Goal: Information Seeking & Learning: Learn about a topic

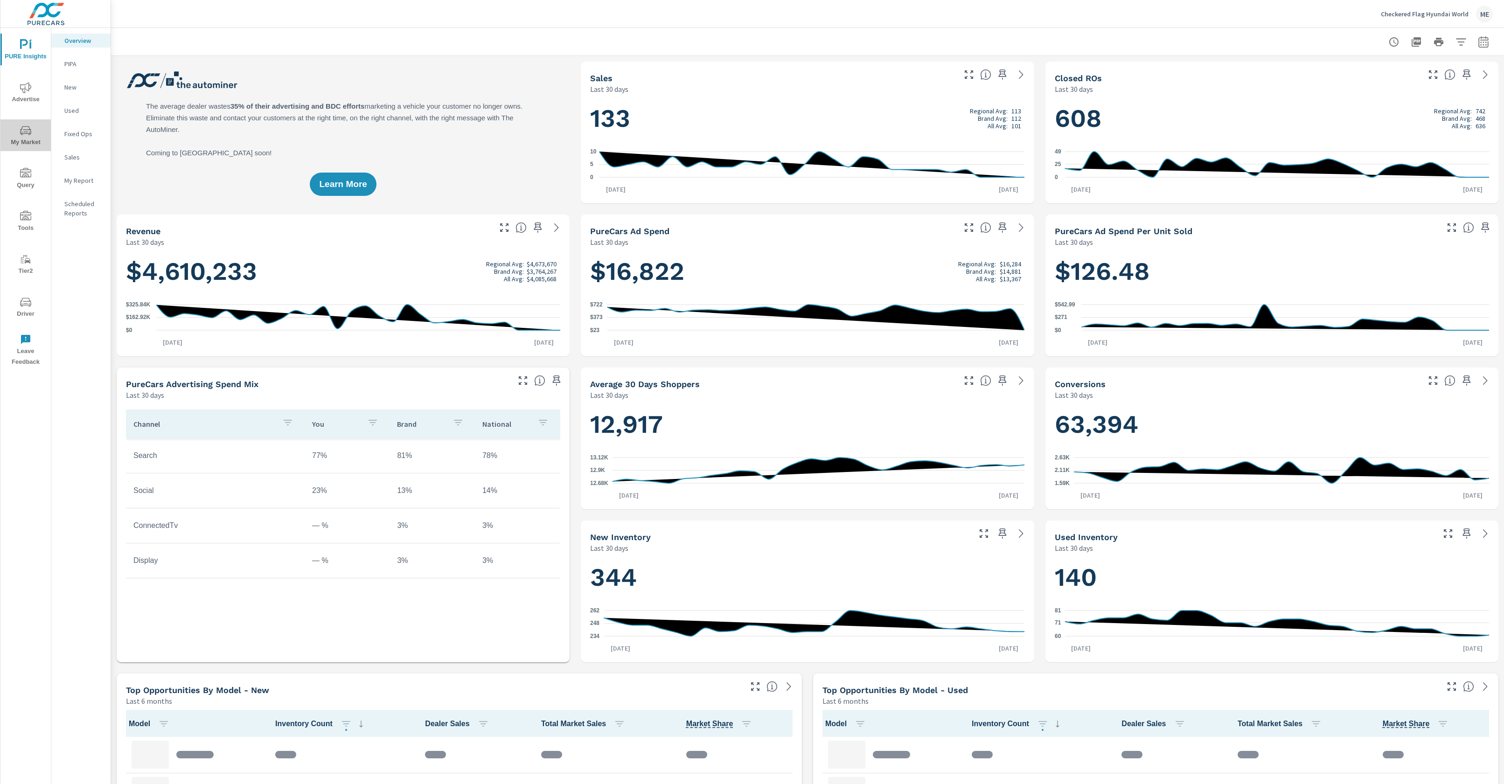
click at [22, 130] on icon "nav menu" at bounding box center [25, 130] width 11 height 11
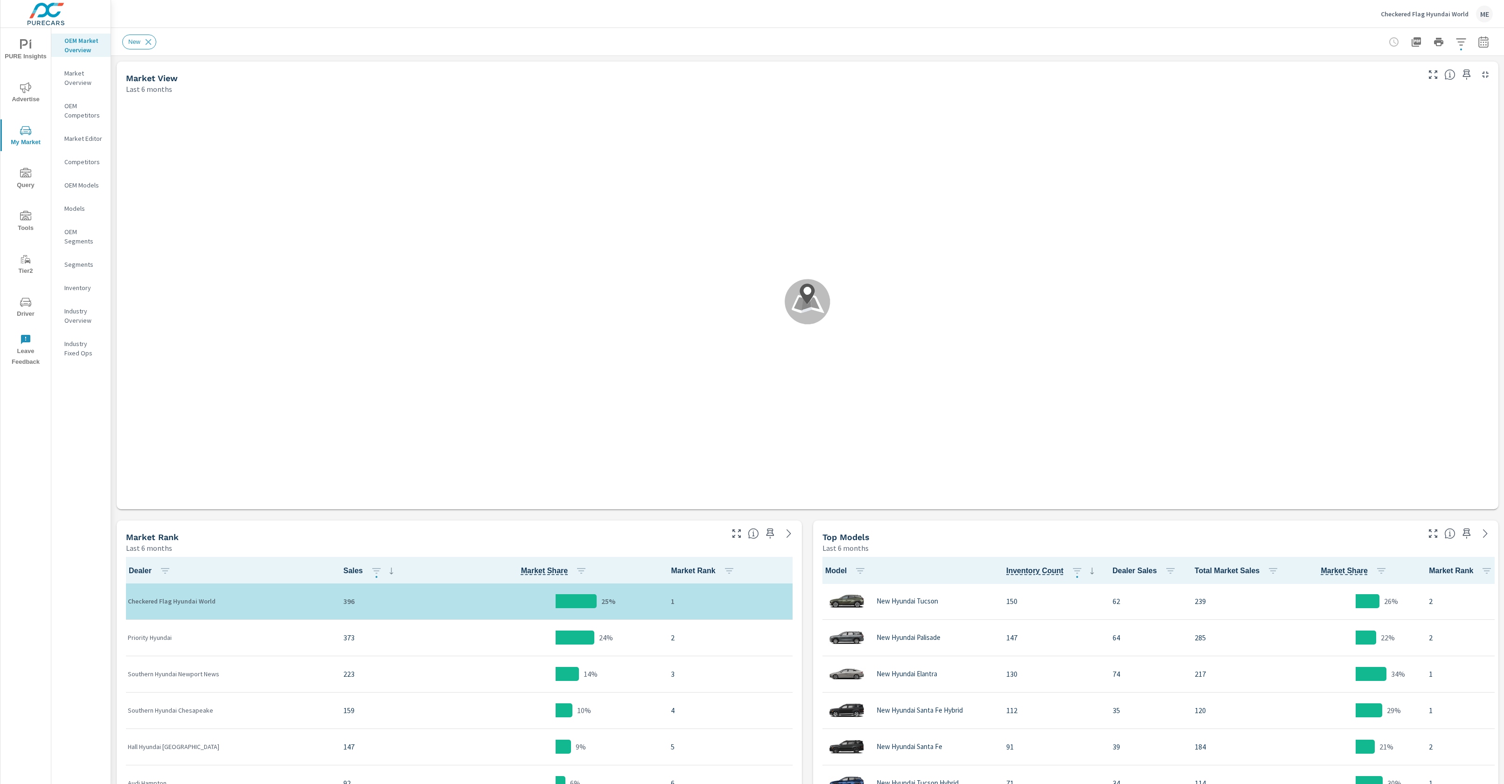
scroll to position [0, 0]
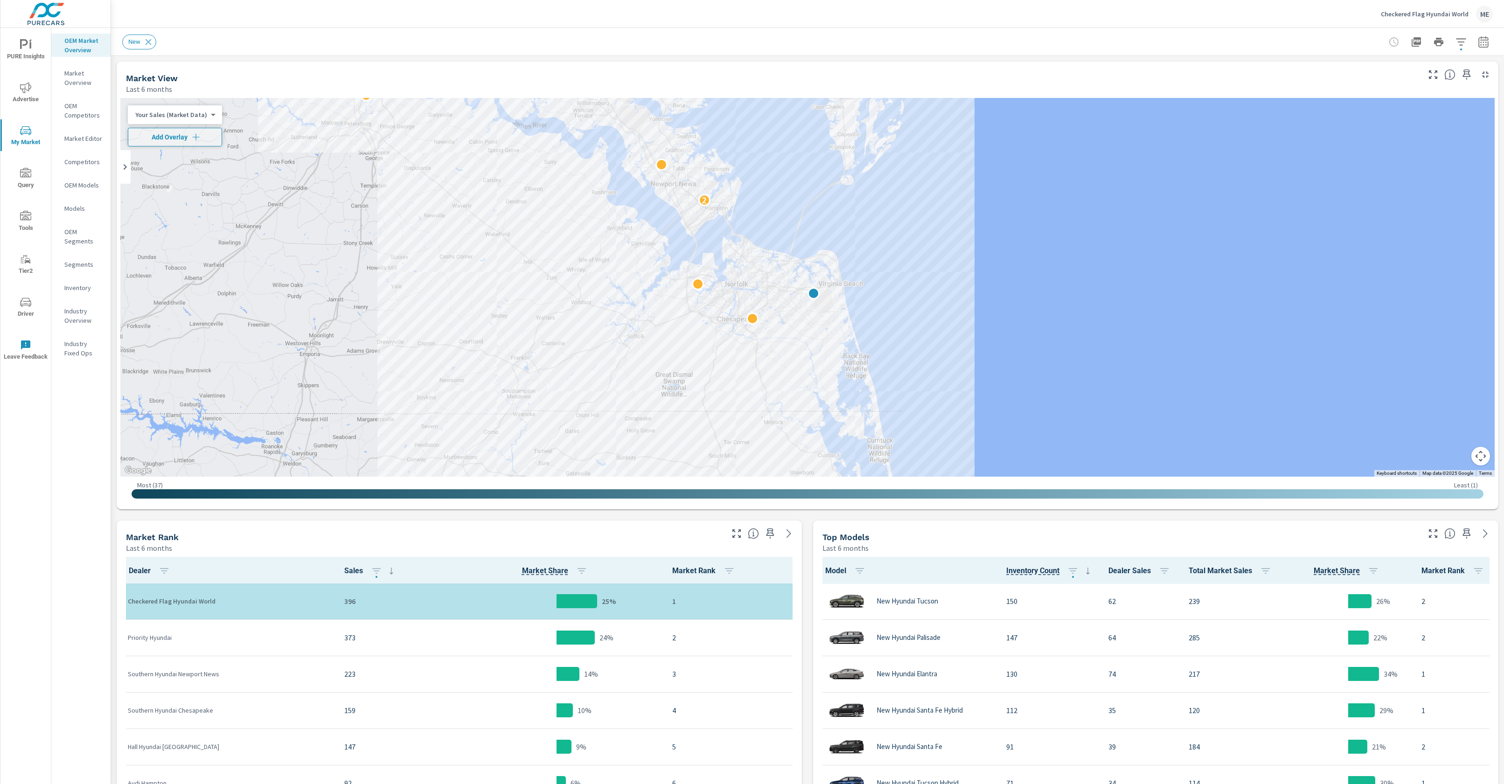
click at [1489, 44] on icon "button" at bounding box center [1484, 41] width 10 height 11
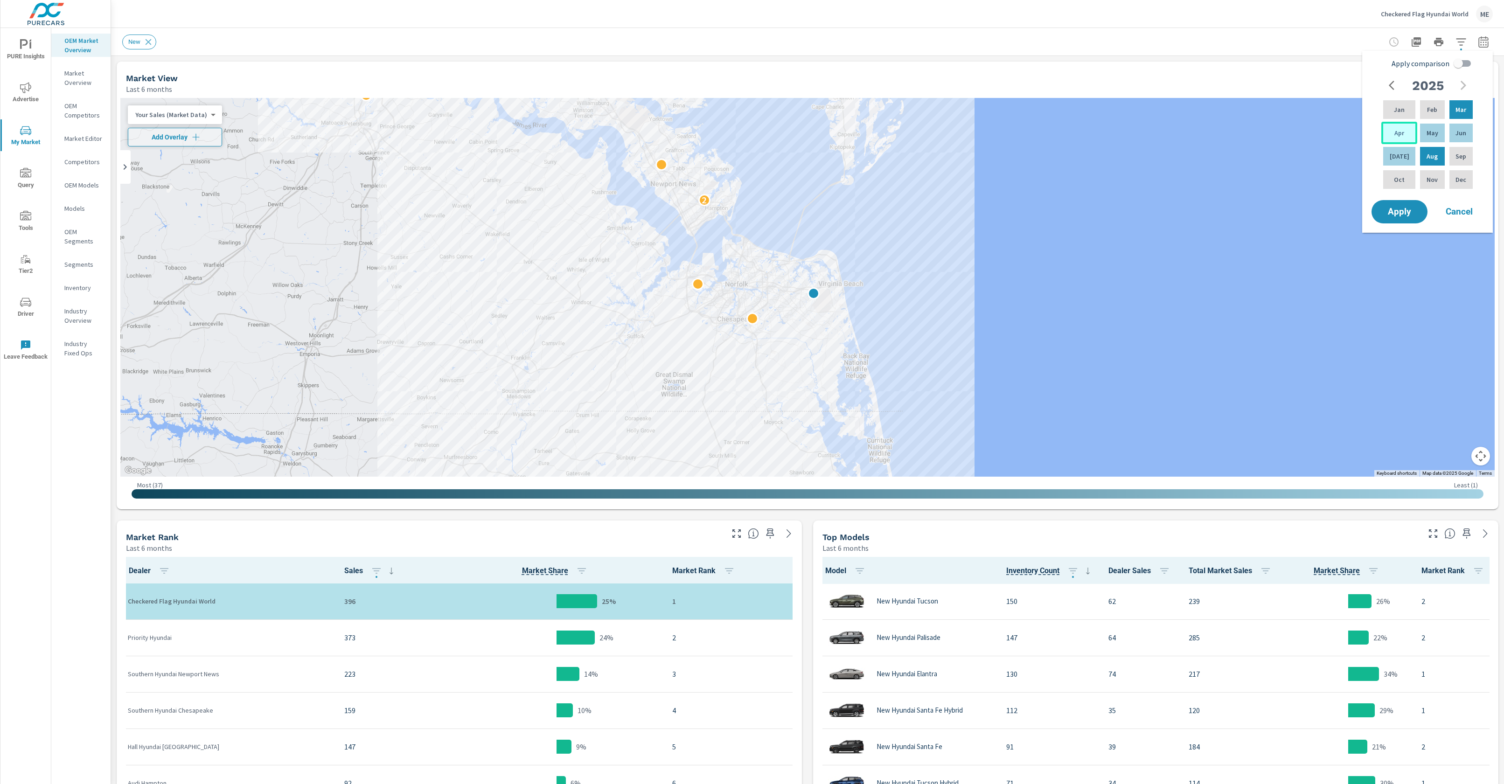
click at [1396, 129] on p "Apr" at bounding box center [1400, 132] width 10 height 9
click at [1476, 132] on div "2025 Jan Feb Mar Apr May Jun Jul Aug Sep Oct Nov Dec" at bounding box center [1430, 137] width 119 height 122
click at [1469, 131] on div "Jun" at bounding box center [1461, 133] width 27 height 22
click at [1467, 63] on input "Apply comparison" at bounding box center [1458, 64] width 53 height 18
checkbox input "true"
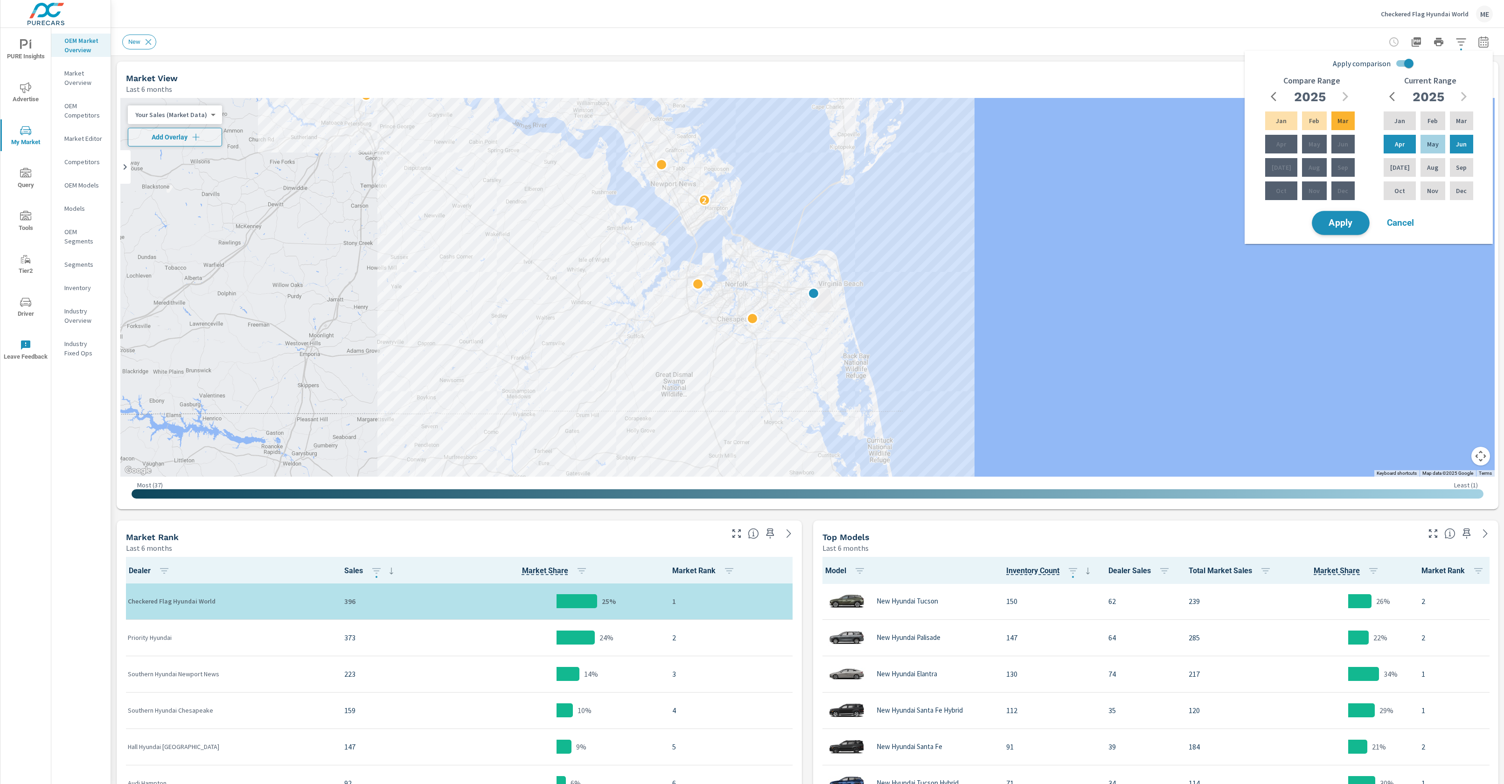
click at [1355, 215] on button "Apply" at bounding box center [1341, 223] width 58 height 24
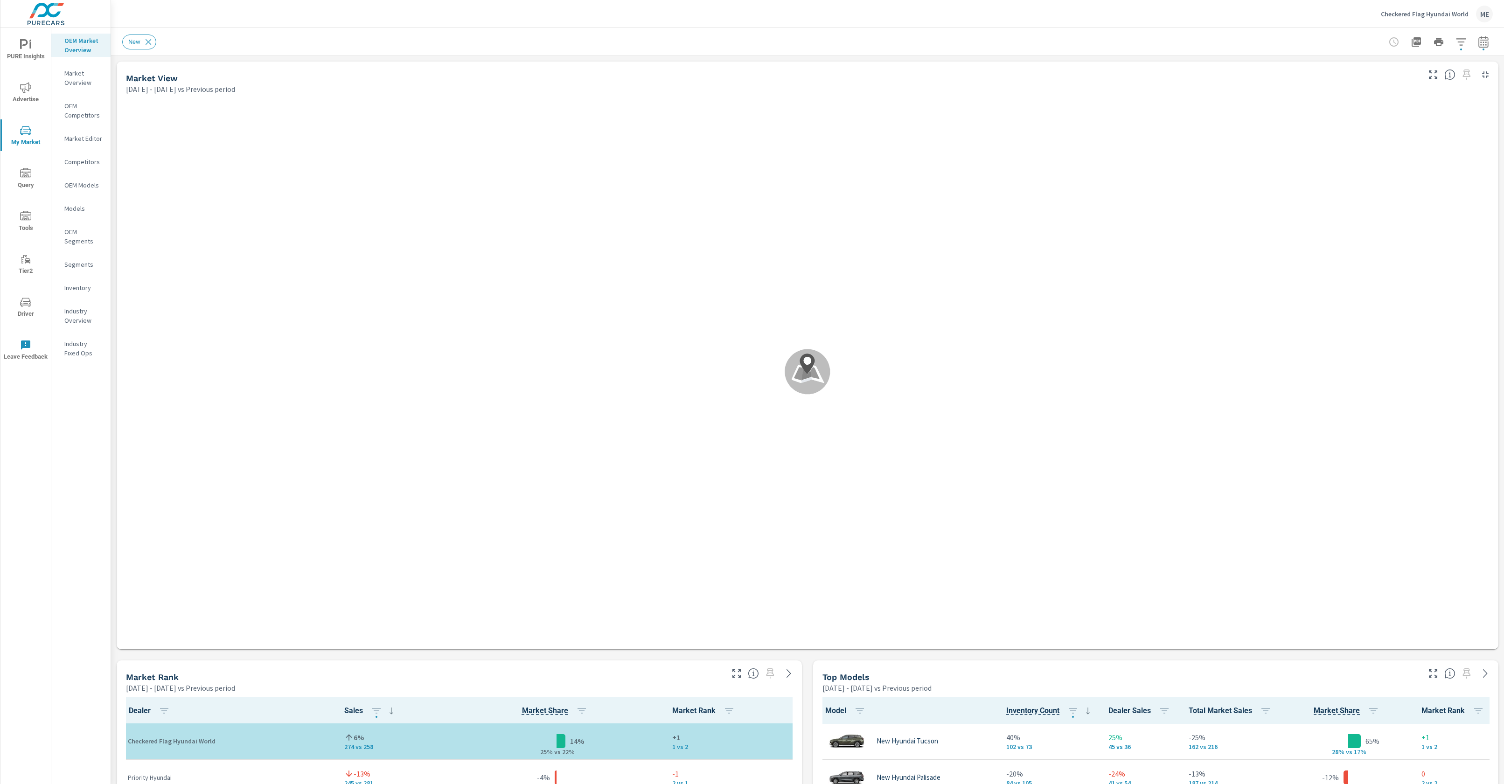
scroll to position [0, 0]
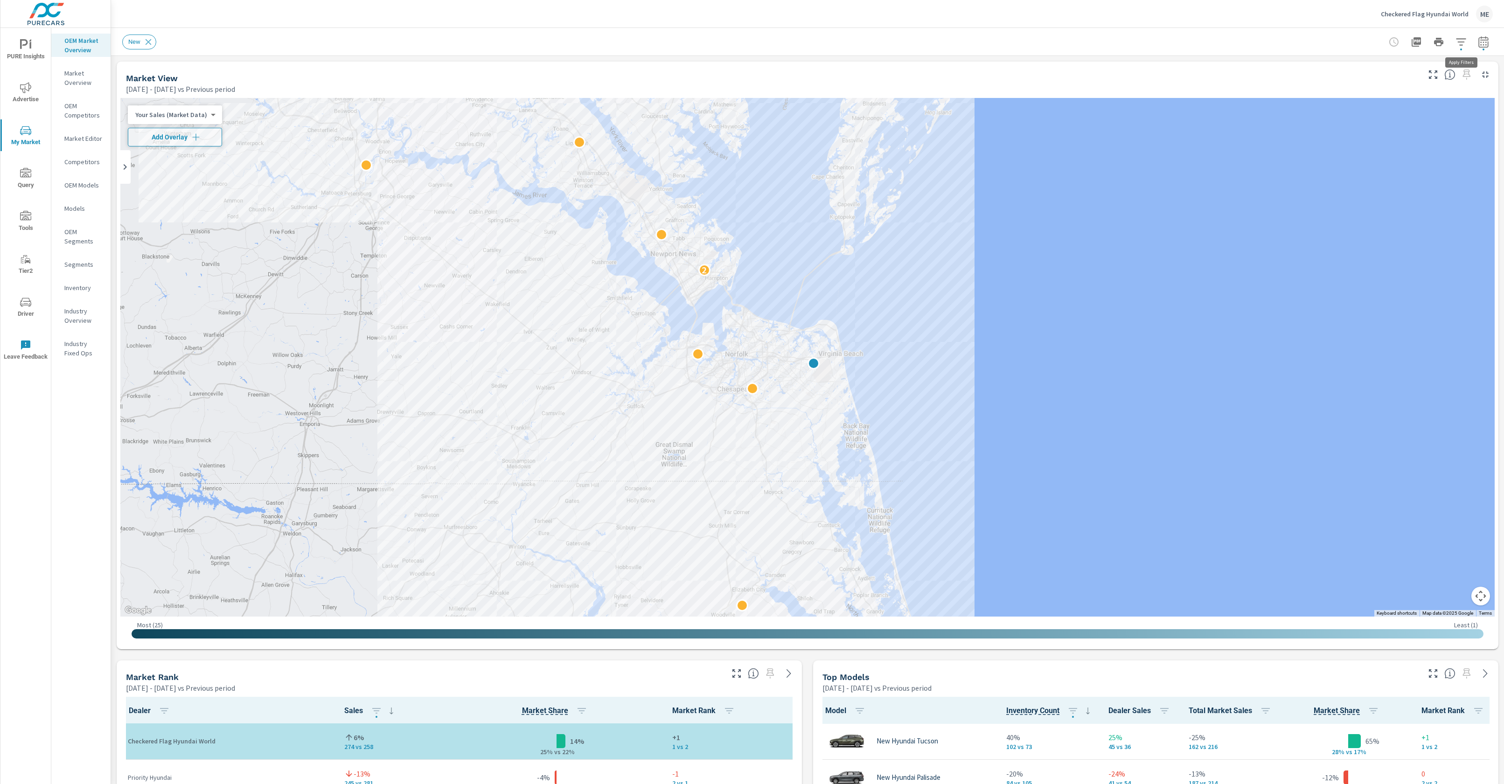
click at [1462, 39] on icon "button" at bounding box center [1461, 41] width 11 height 11
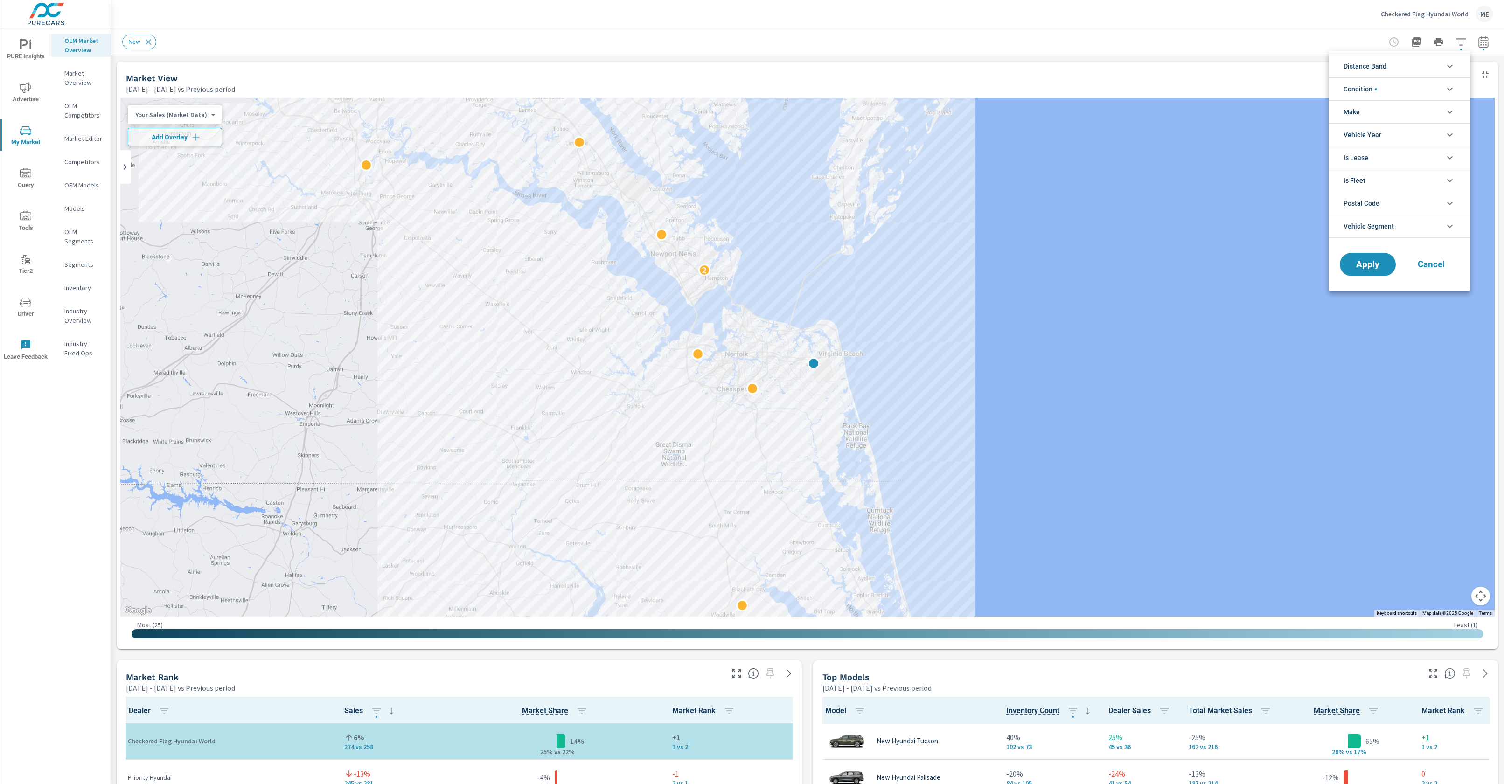
click at [1410, 64] on li "Distance Band" at bounding box center [1400, 66] width 142 height 23
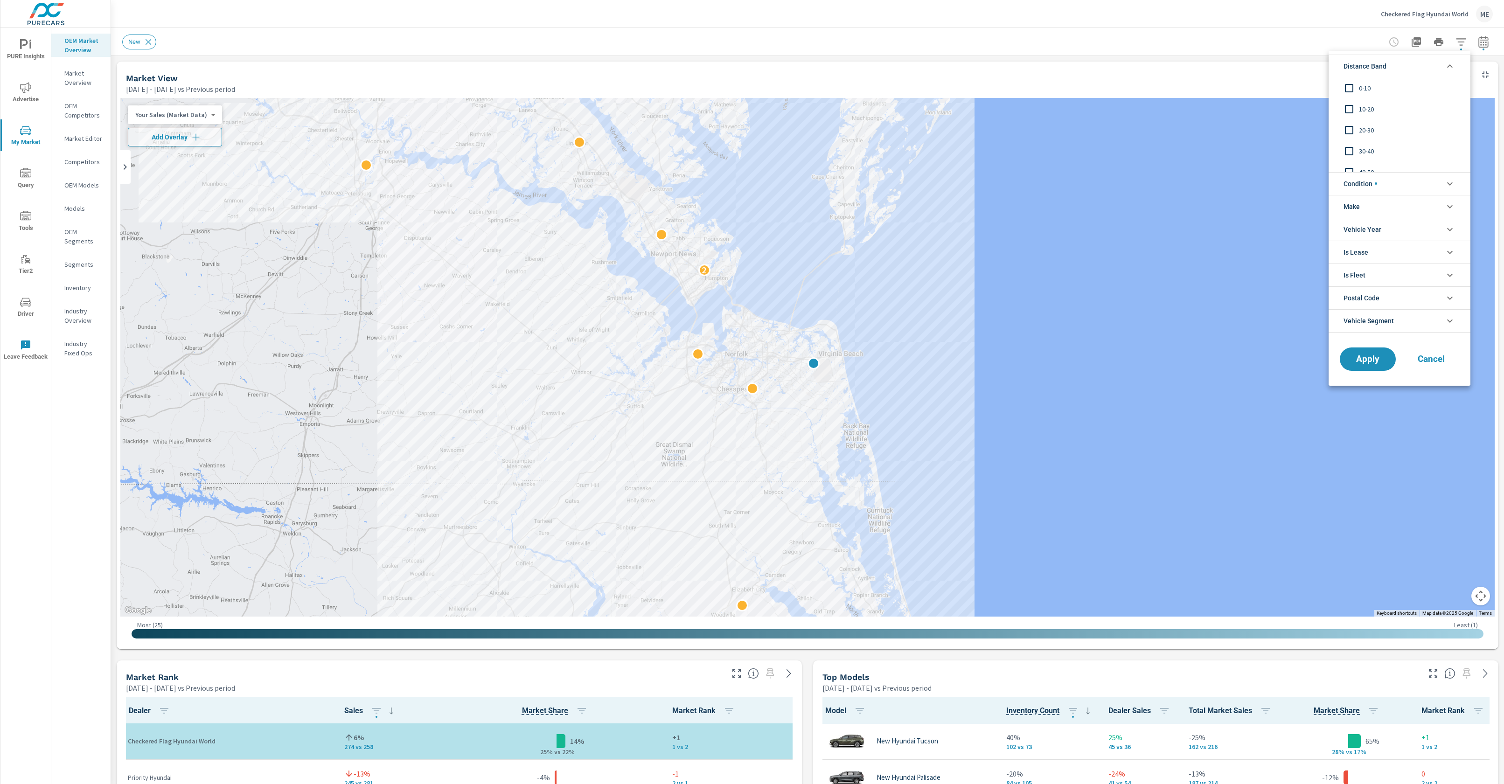
click at [1361, 91] on span "0-10" at bounding box center [1410, 88] width 102 height 11
click at [1360, 106] on span "10-20" at bounding box center [1410, 109] width 102 height 11
click at [1365, 129] on span "20-30" at bounding box center [1410, 130] width 102 height 11
click at [1369, 183] on span "Condition" at bounding box center [1361, 184] width 34 height 22
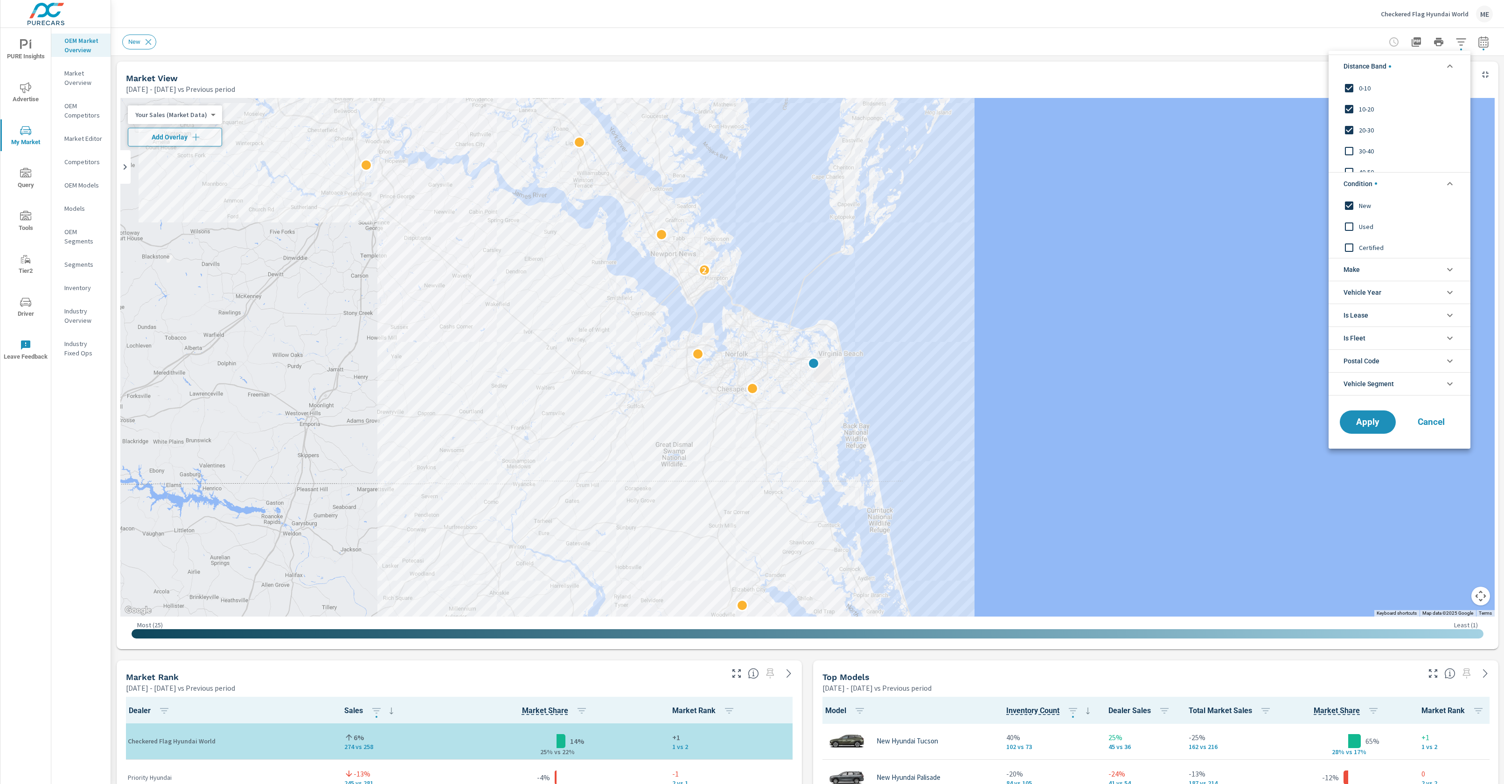
click at [1384, 265] on li "Make" at bounding box center [1400, 269] width 142 height 23
click at [1372, 293] on span "Hyundai" at bounding box center [1410, 291] width 102 height 11
click at [1369, 437] on button "Apply" at bounding box center [1368, 443] width 58 height 24
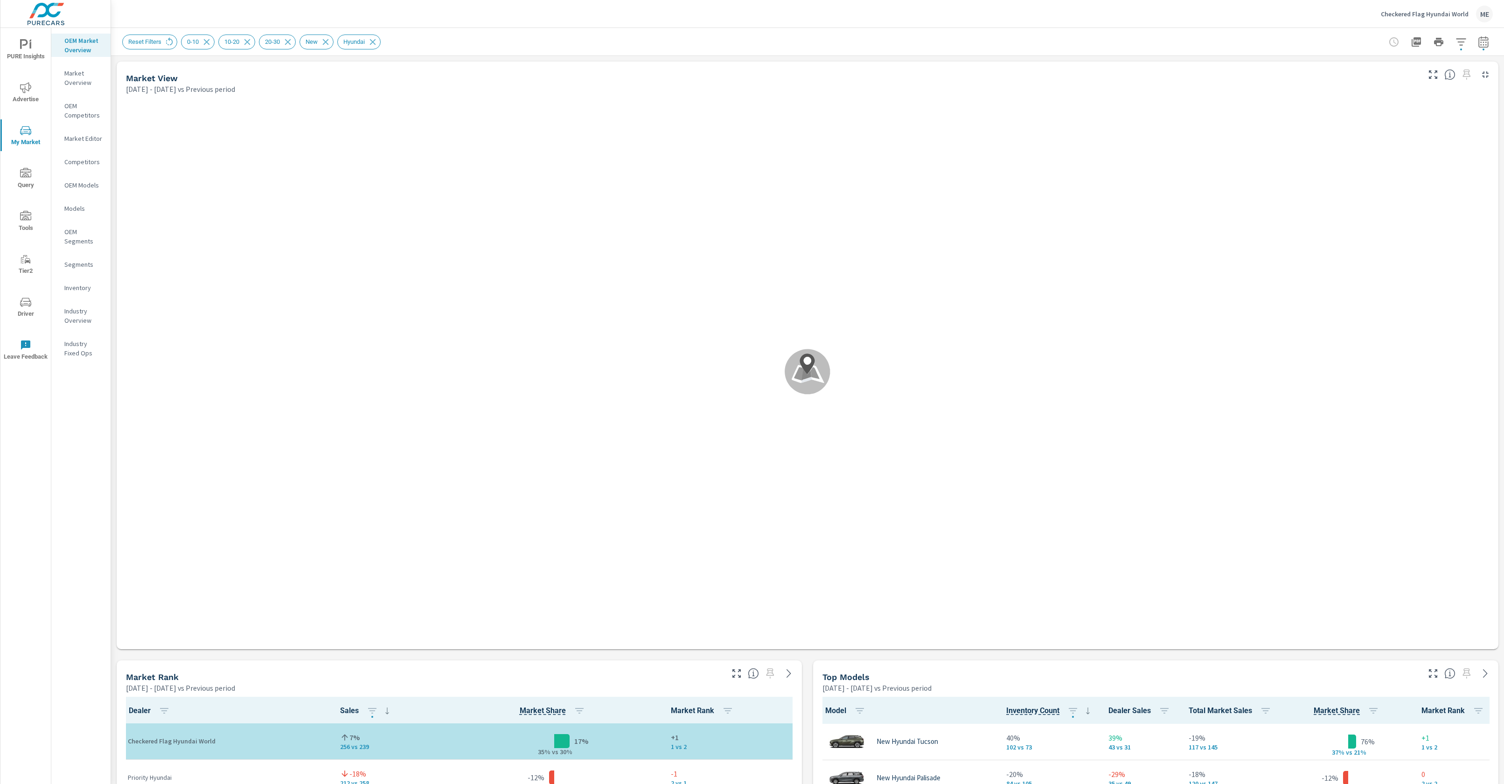
scroll to position [0, 0]
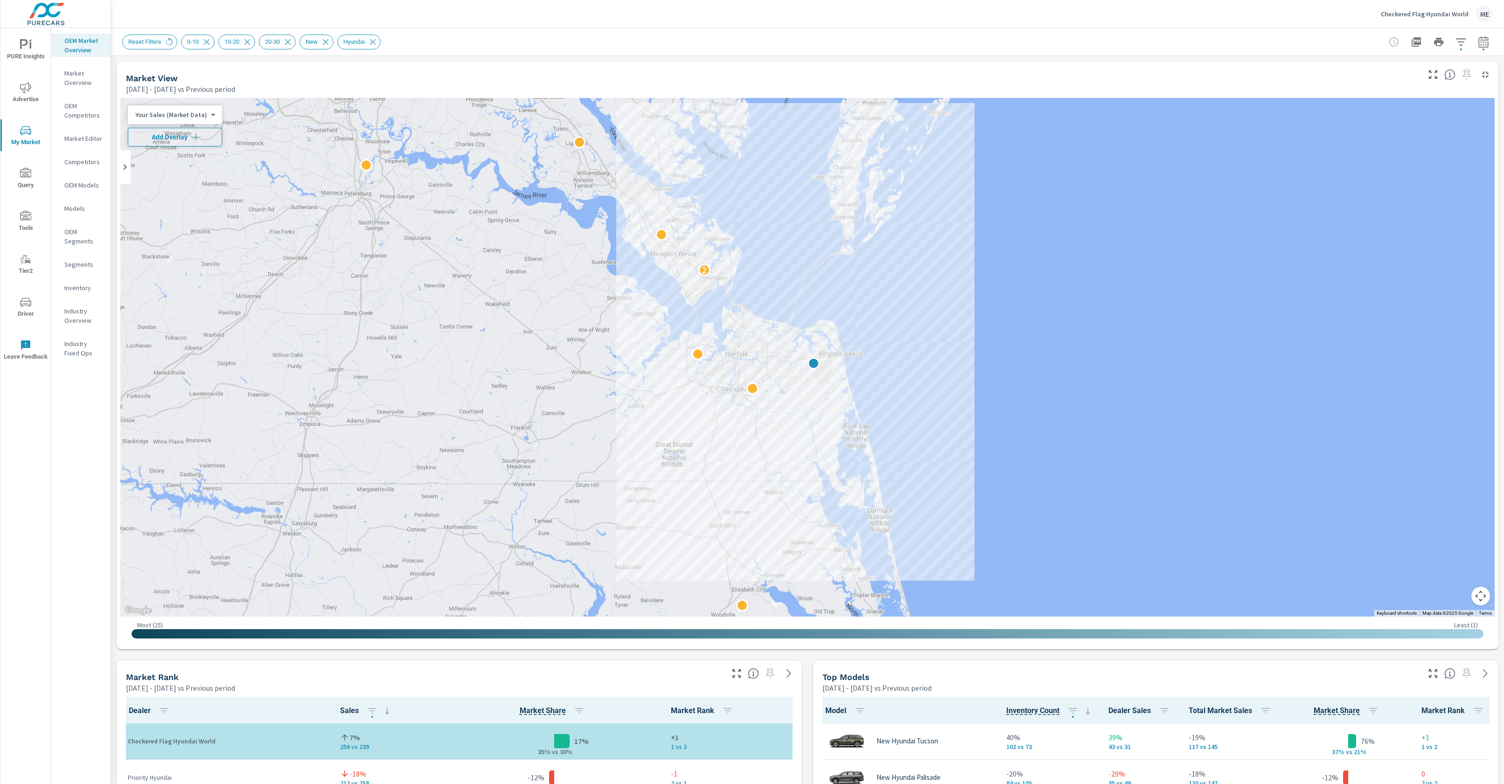
click at [163, 143] on button "Add Overlay" at bounding box center [175, 137] width 94 height 19
click at [1459, 43] on icon "button" at bounding box center [1461, 41] width 11 height 11
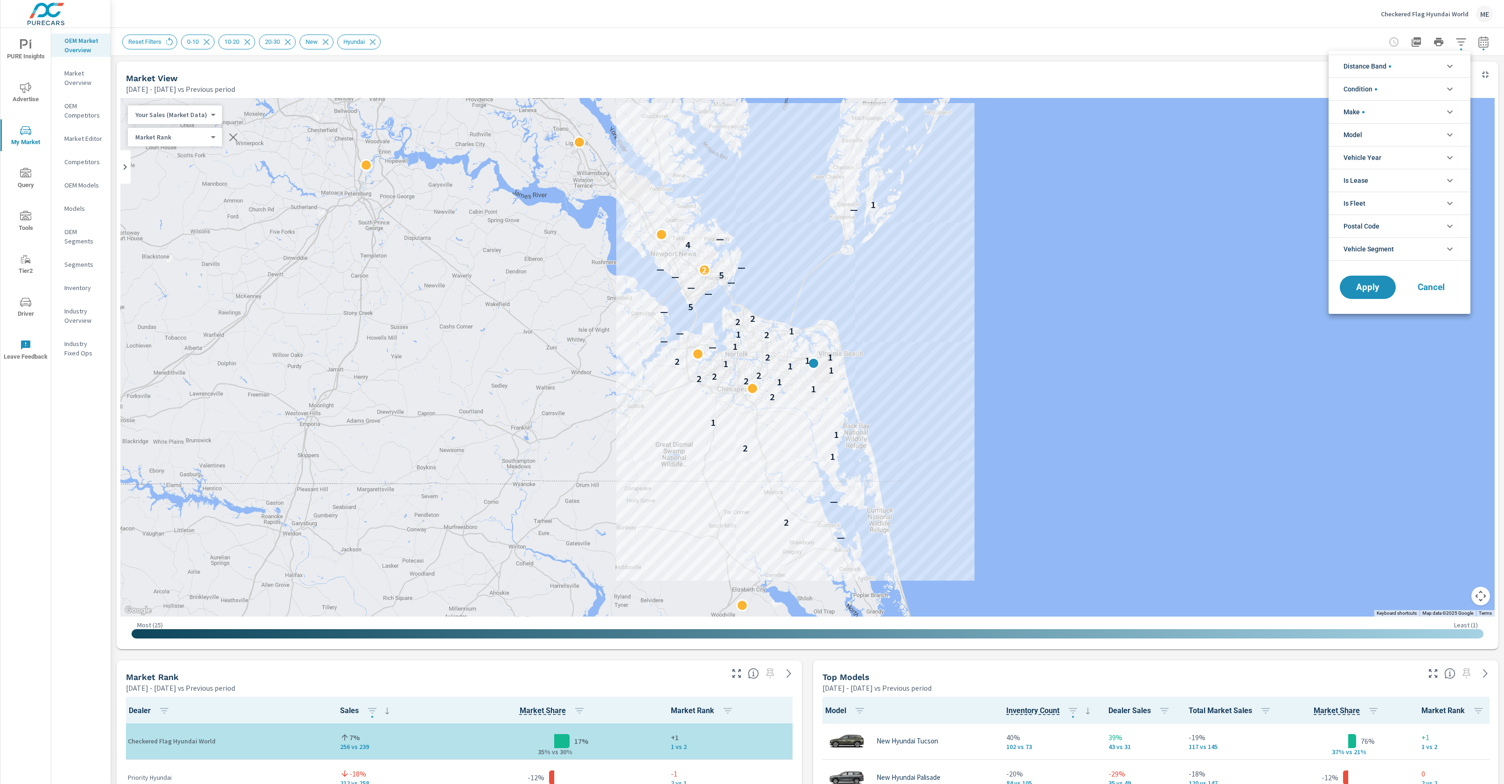
click at [1350, 70] on span "Distance Band" at bounding box center [1368, 66] width 48 height 22
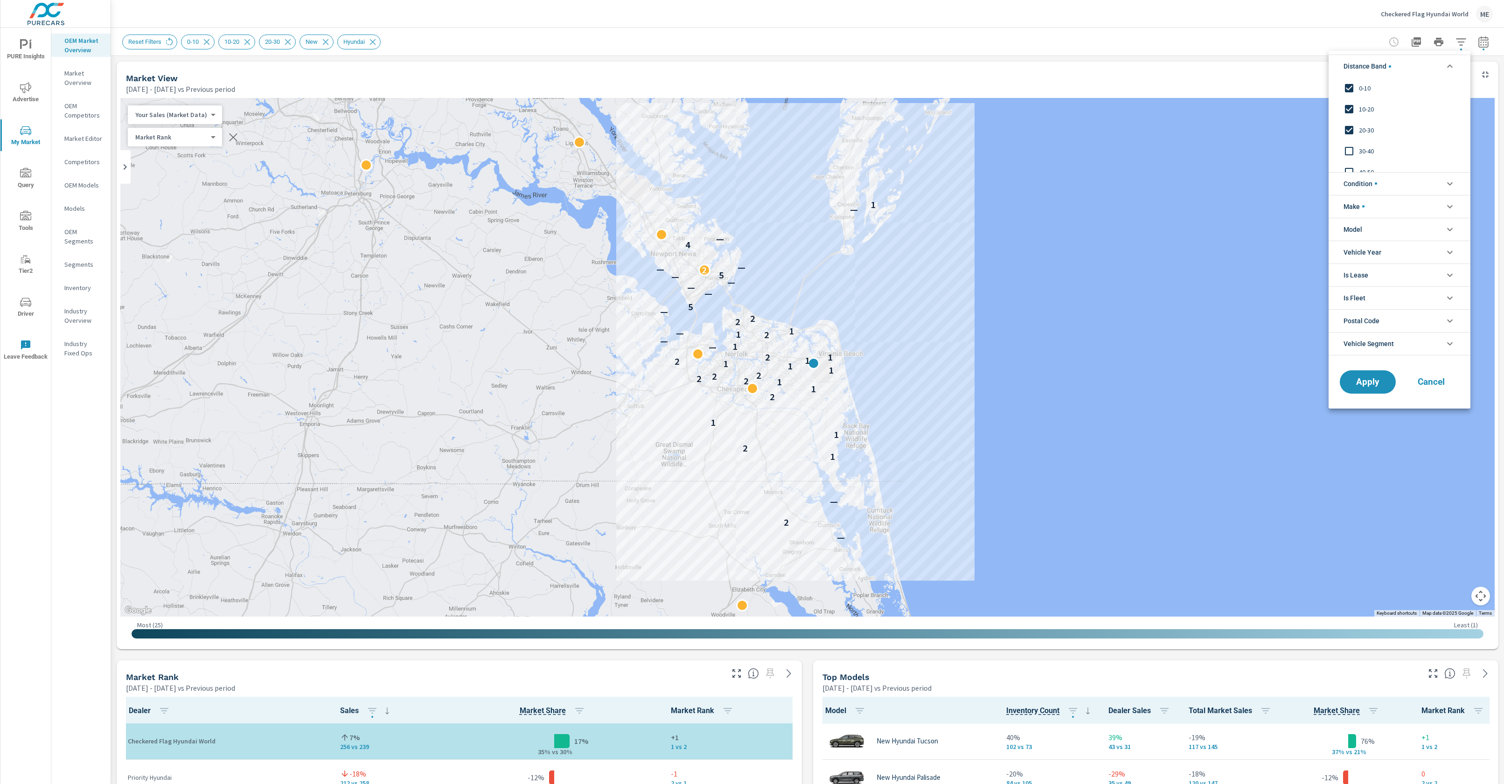
click at [1370, 129] on span "20-30" at bounding box center [1410, 130] width 102 height 11
click at [1390, 380] on button "Apply" at bounding box center [1368, 382] width 58 height 24
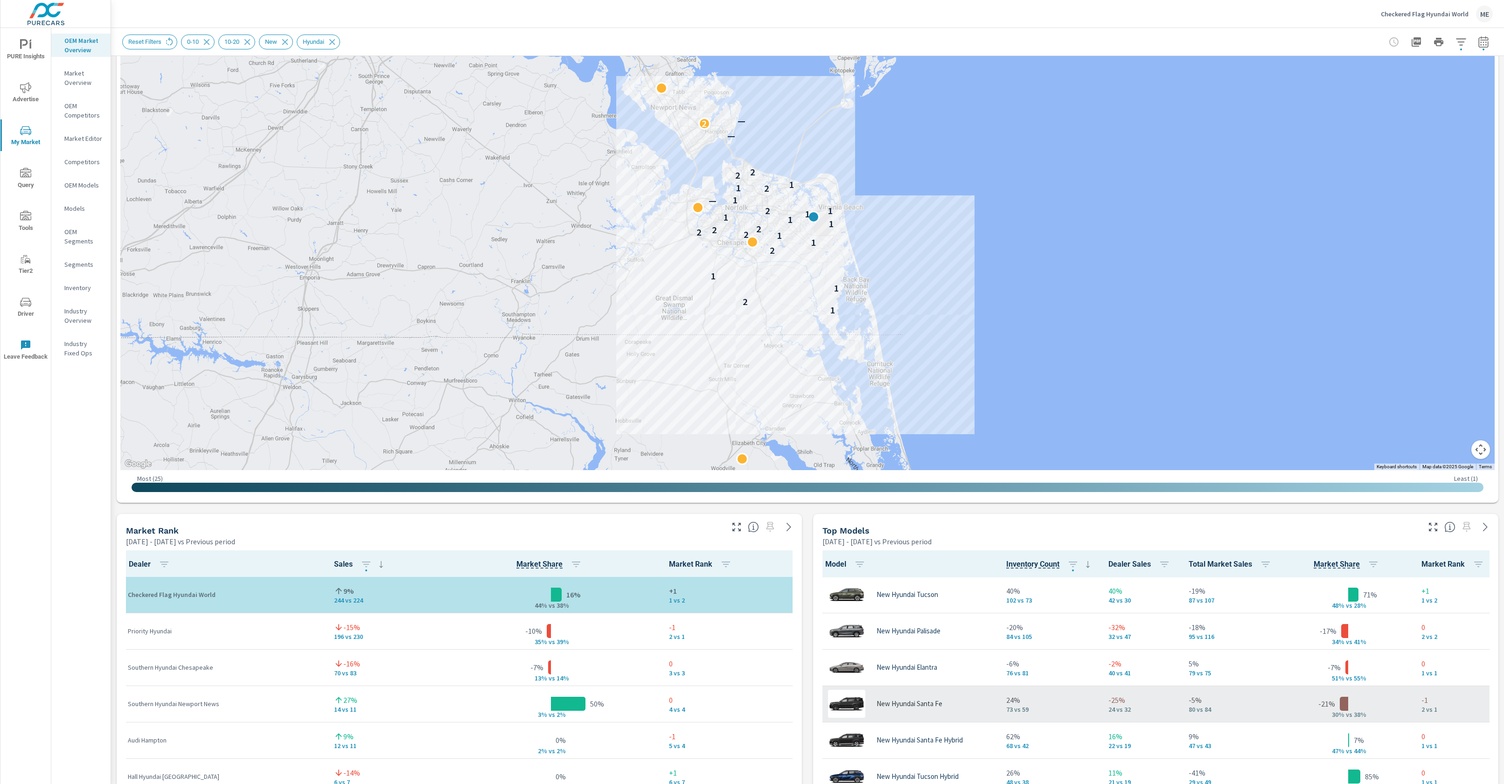
scroll to position [147, 0]
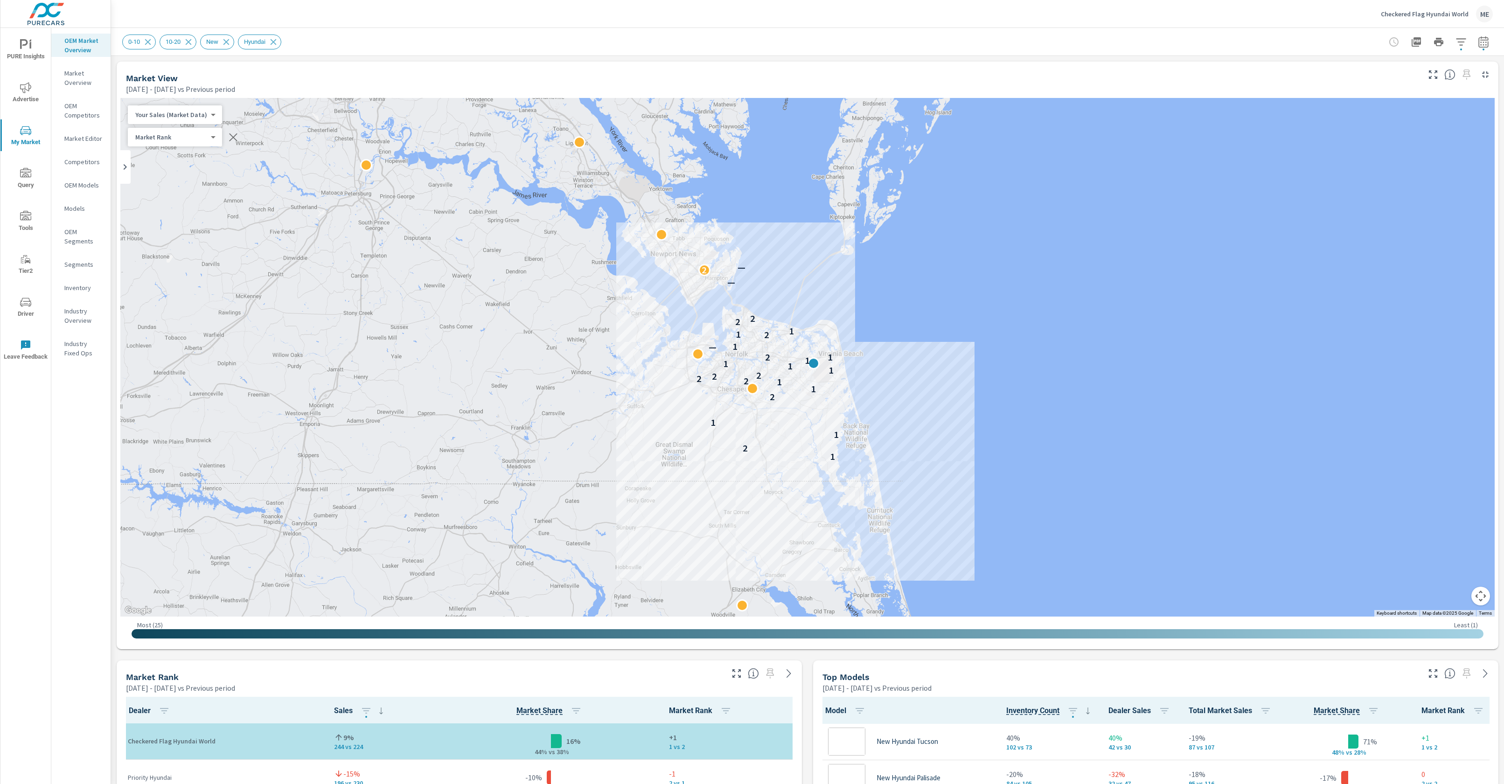
scroll to position [0, 0]
click at [1462, 41] on icon "button" at bounding box center [1461, 41] width 11 height 11
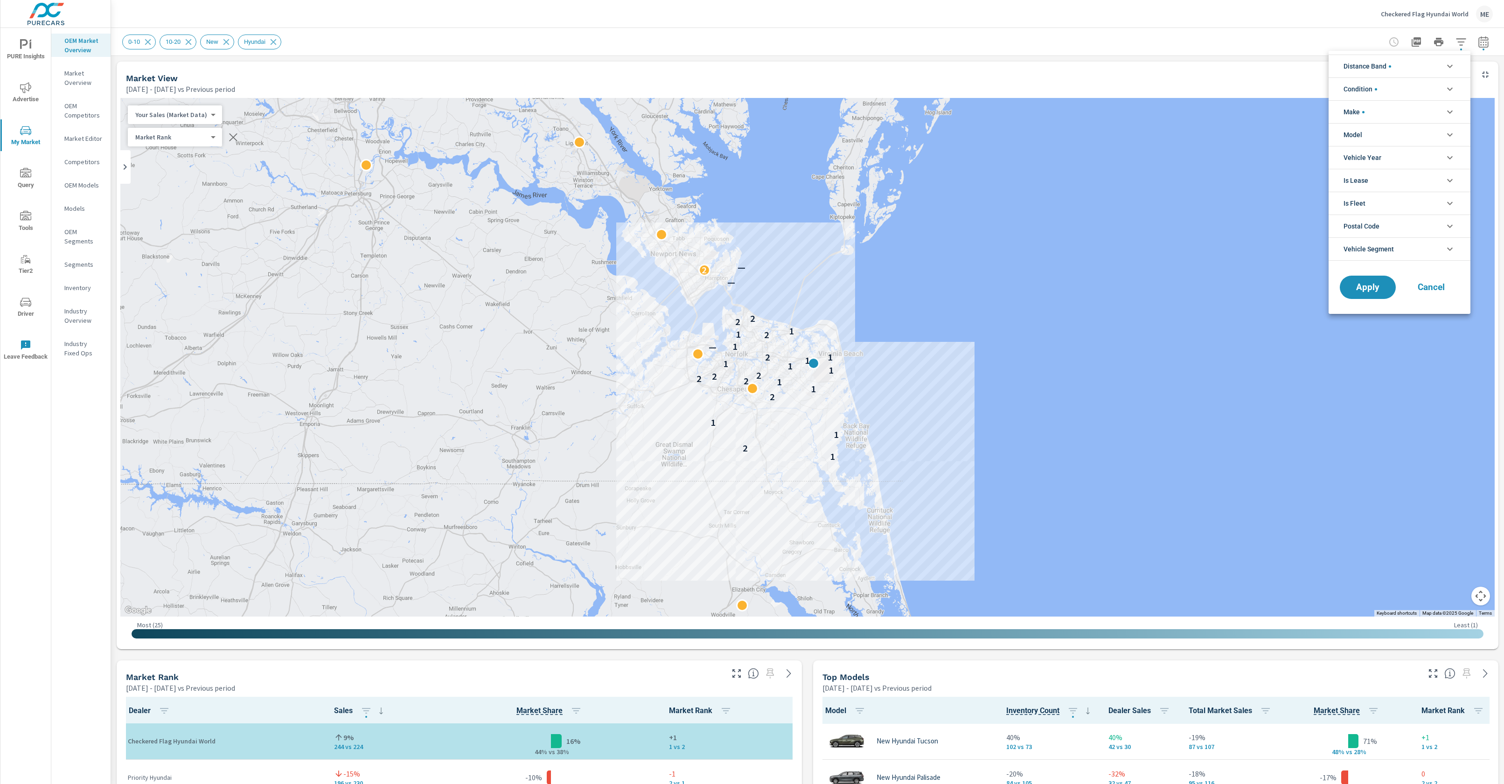
click at [1363, 134] on li "Model" at bounding box center [1400, 134] width 142 height 23
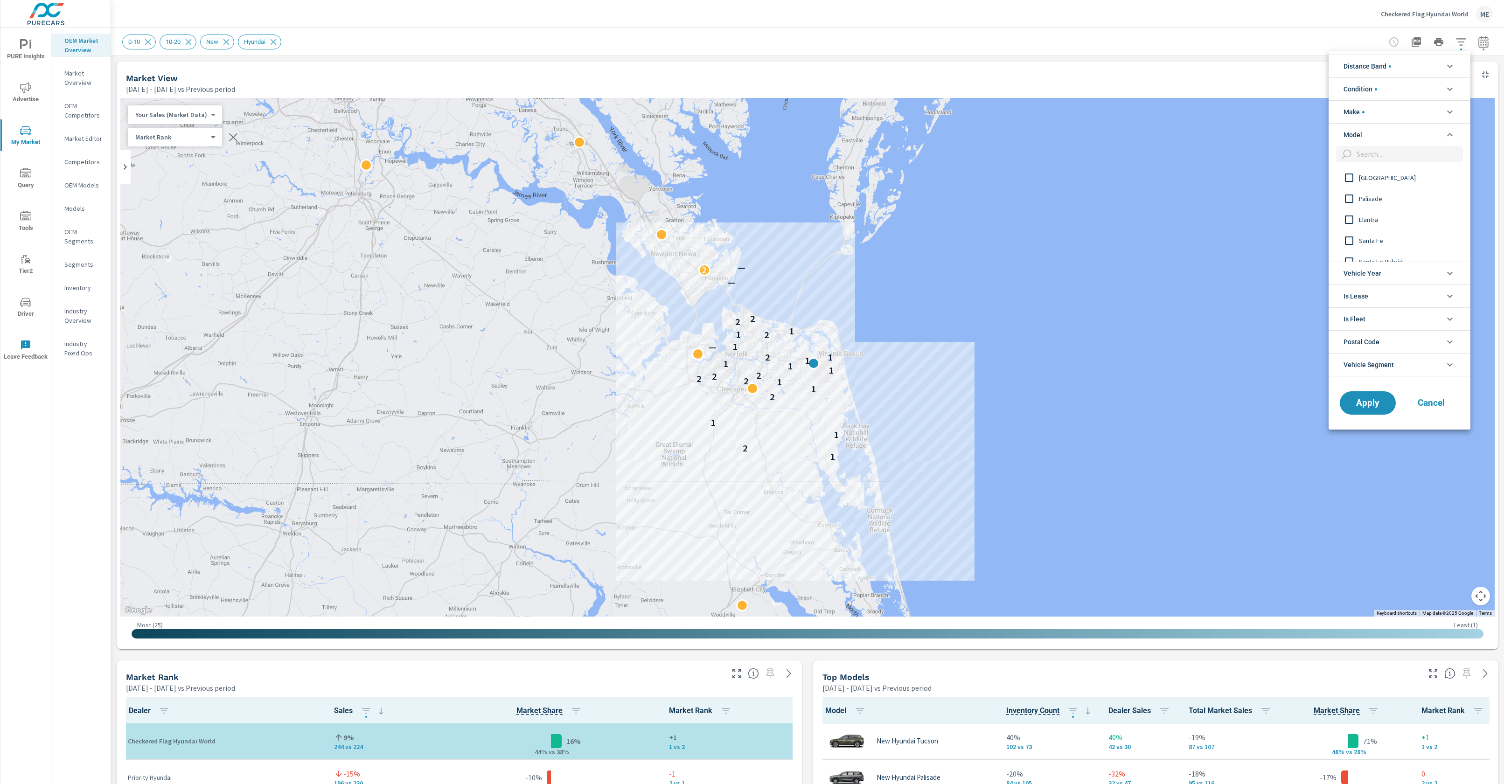
click at [1368, 180] on span "Tucson" at bounding box center [1410, 177] width 102 height 11
click at [1370, 404] on span "Apply" at bounding box center [1368, 403] width 38 height 9
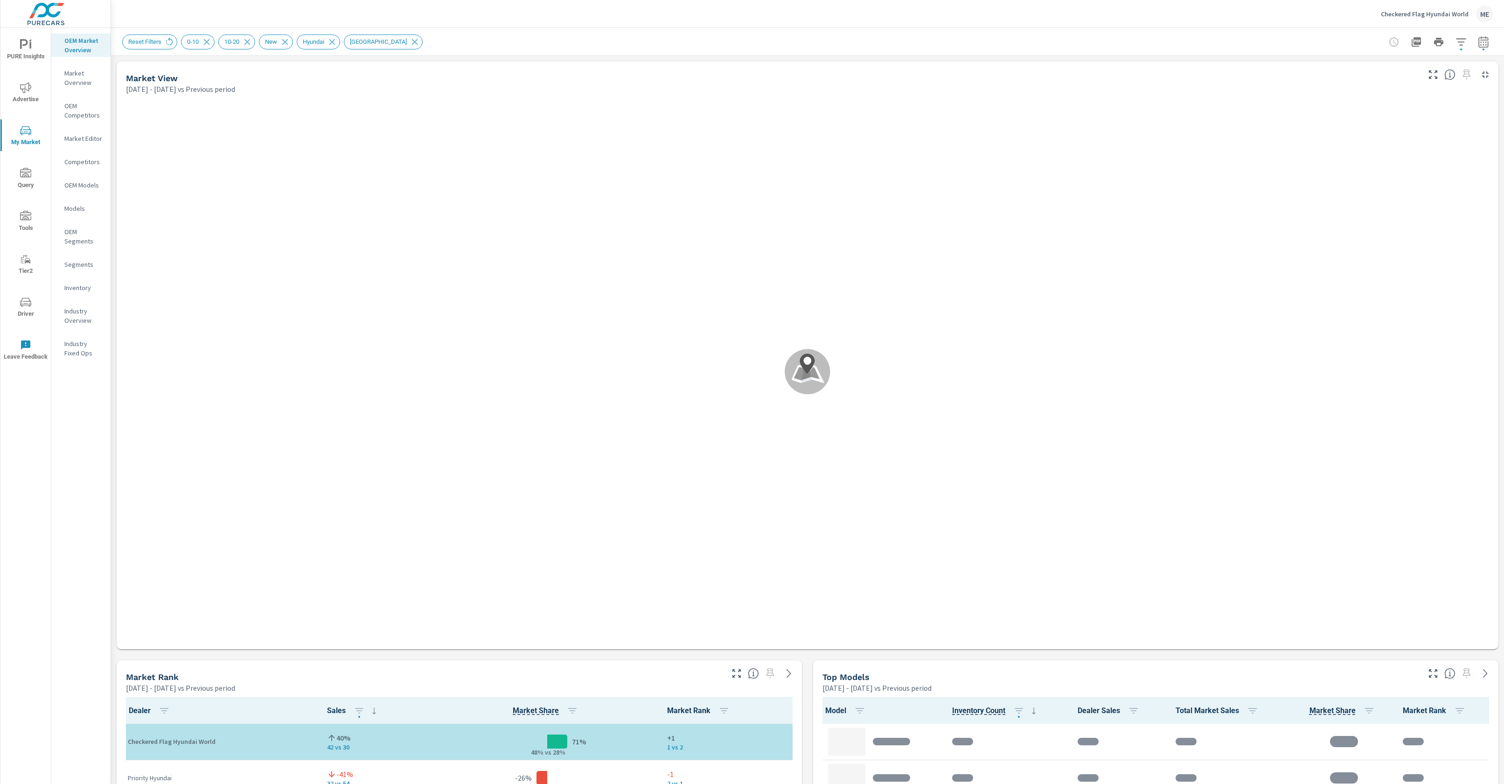
scroll to position [0, 0]
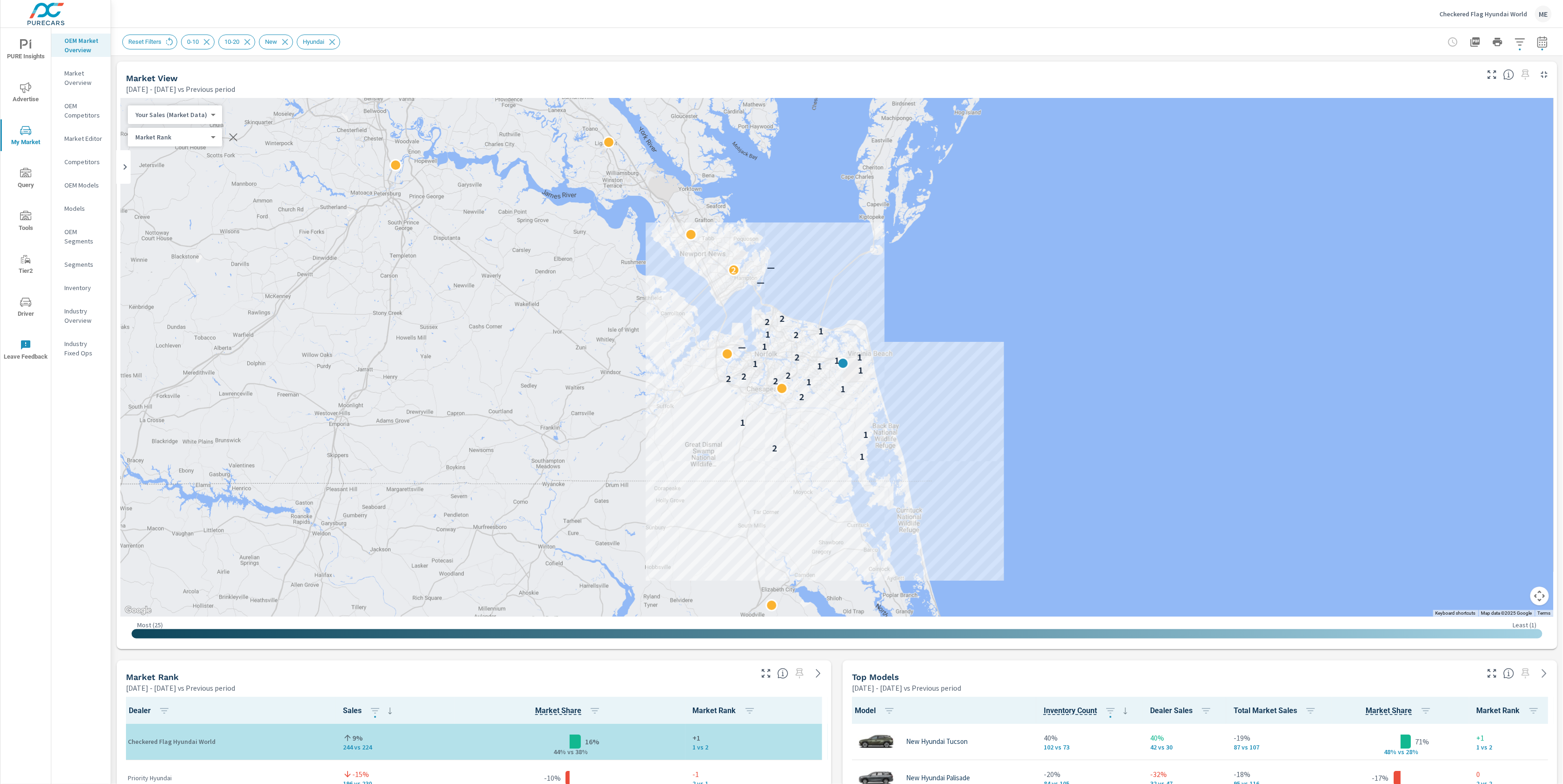
scroll to position [0, 0]
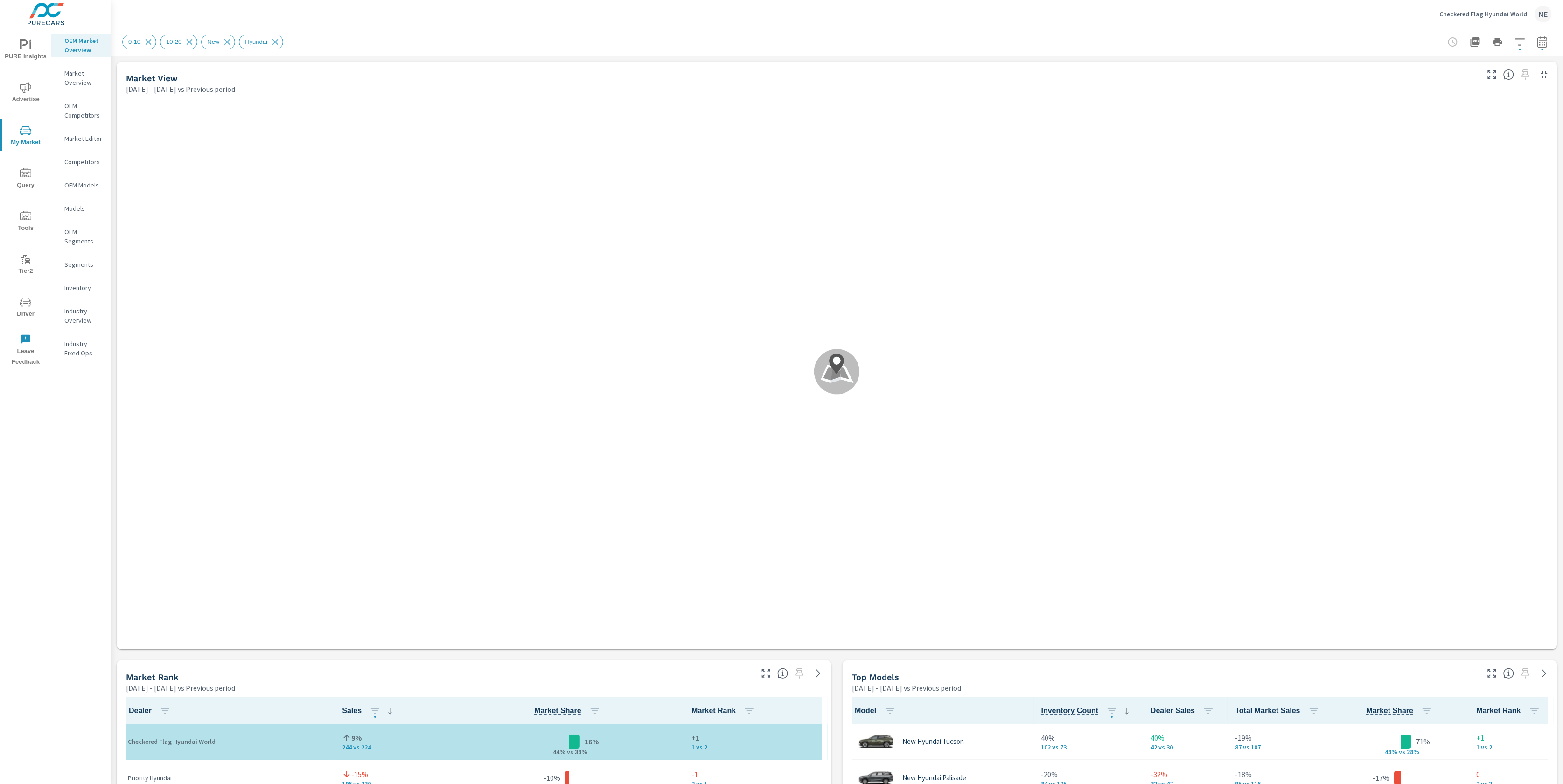
scroll to position [0, 0]
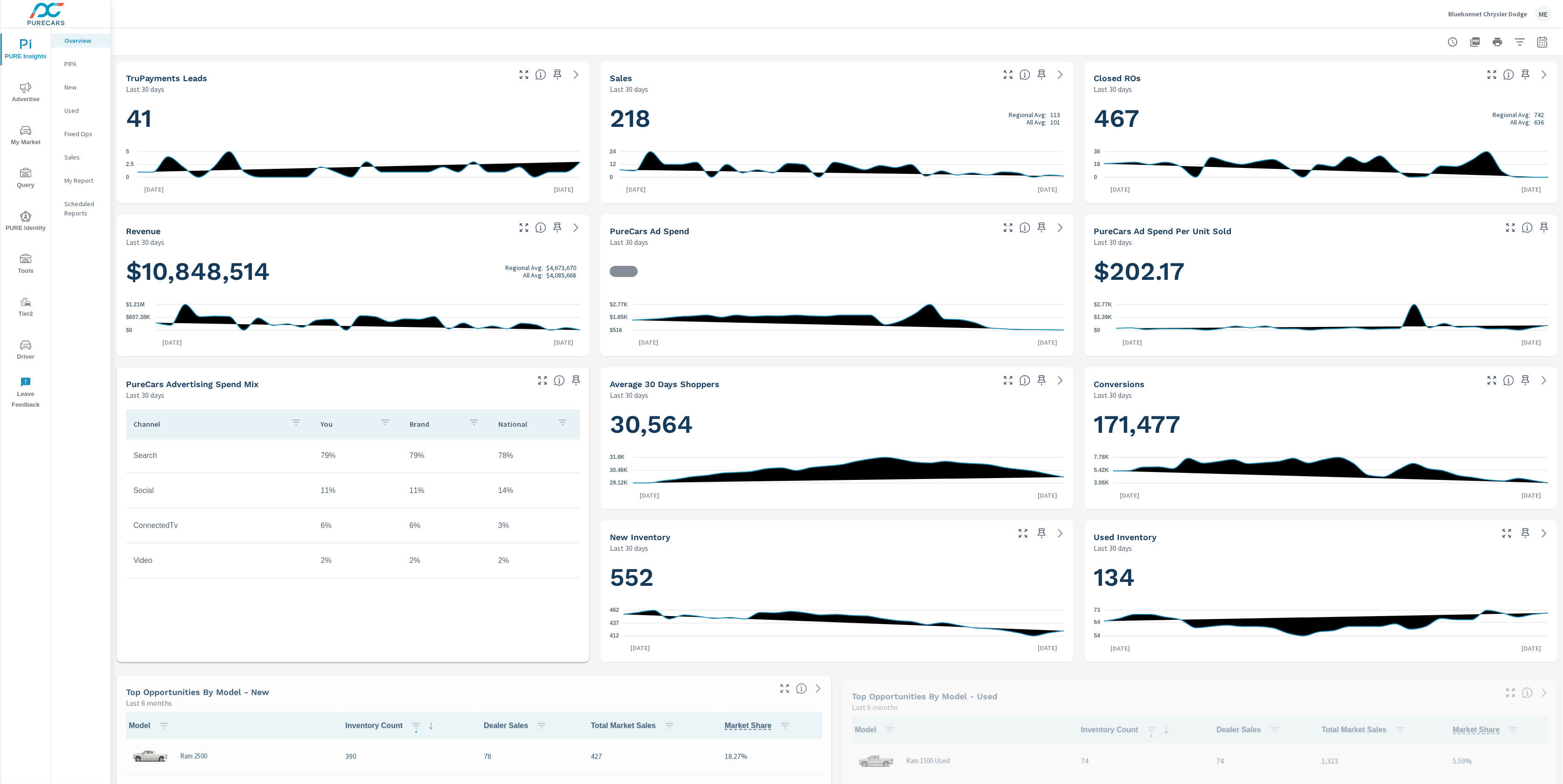
scroll to position [0, 0]
click at [21, 219] on icon "nav menu" at bounding box center [25, 216] width 11 height 11
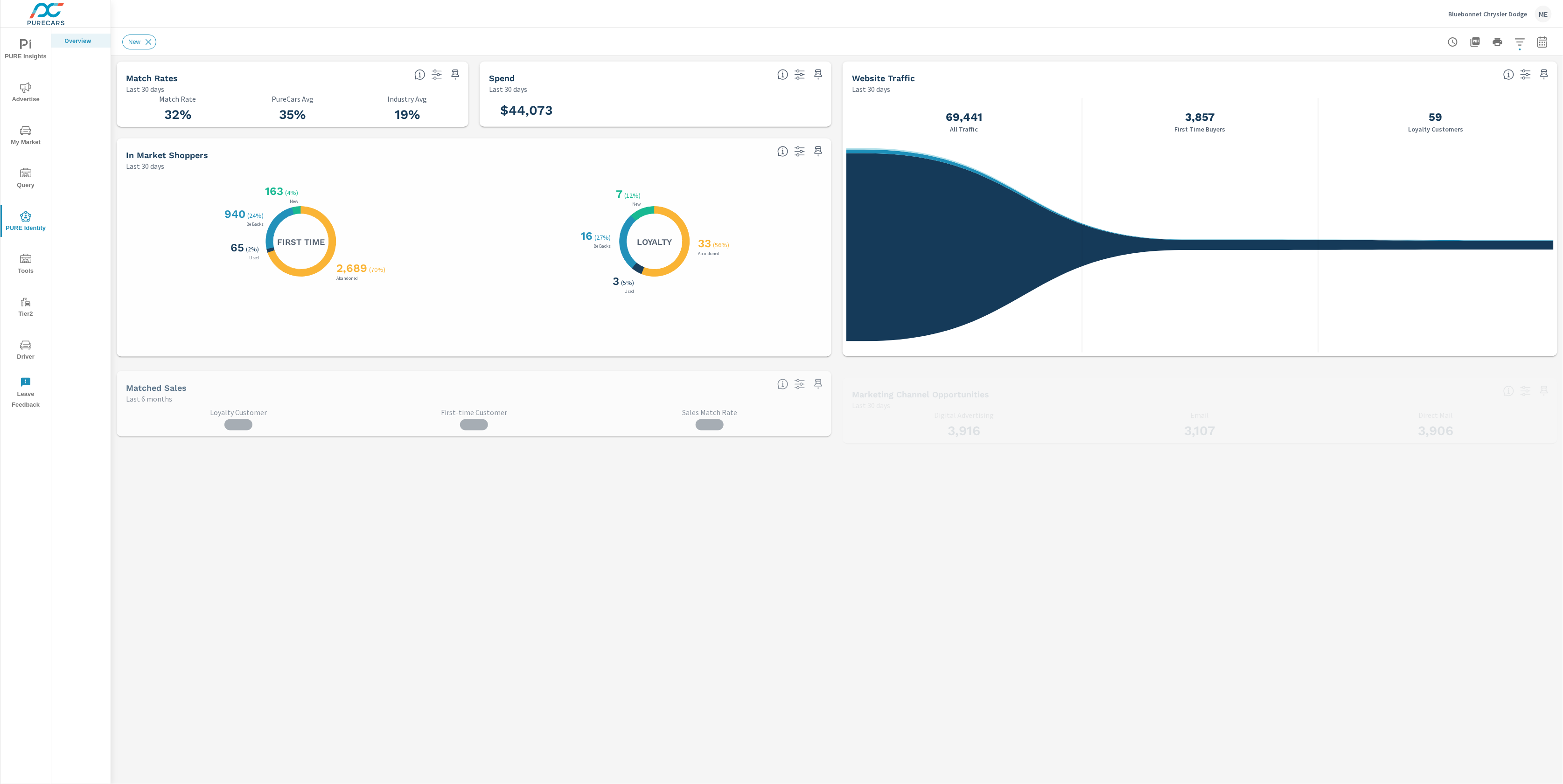
scroll to position [109, 0]
click at [634, 30] on div "New" at bounding box center [837, 42] width 1430 height 28
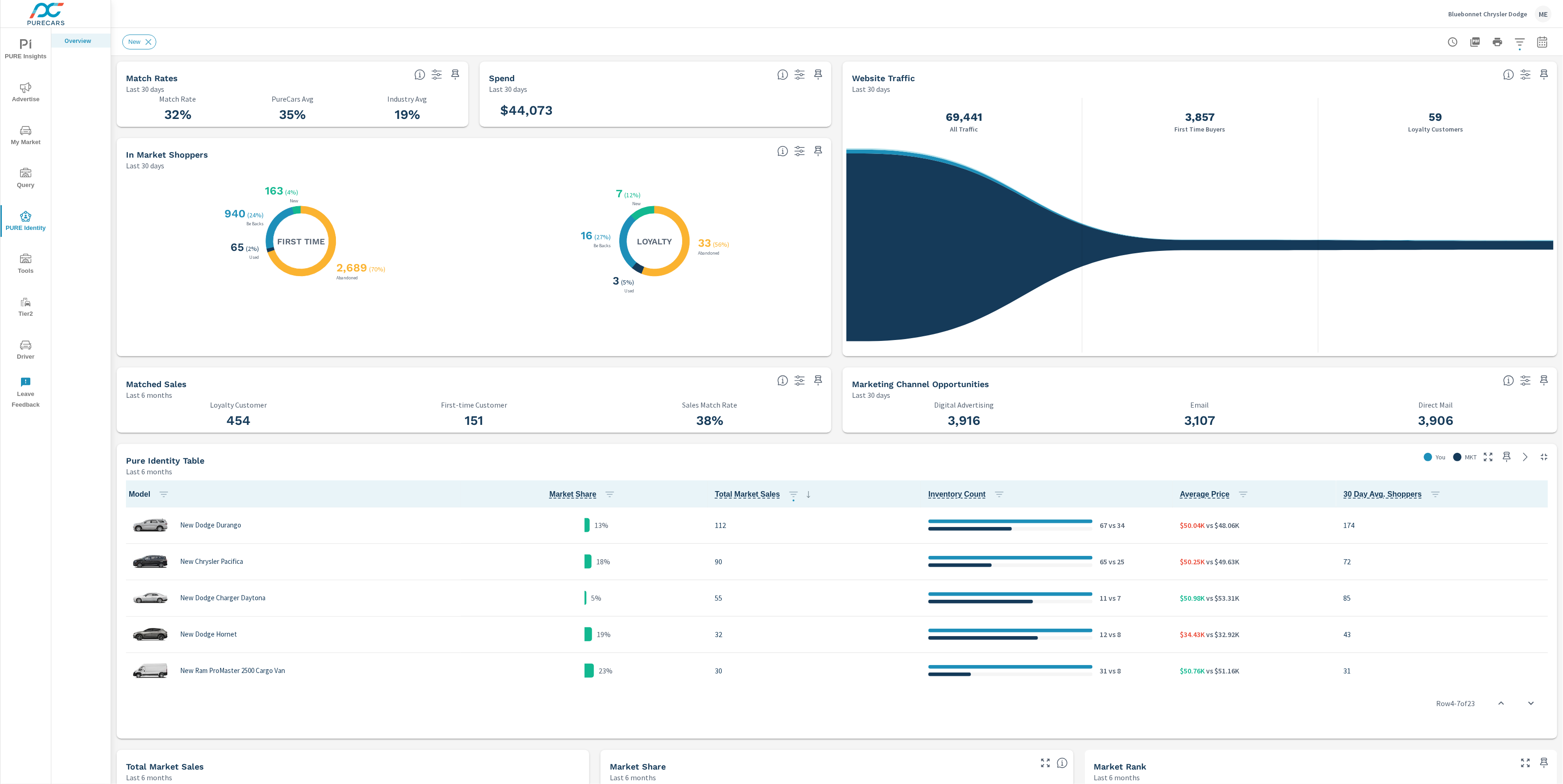
click at [634, 30] on div "New" at bounding box center [837, 42] width 1430 height 28
click at [900, 44] on div "New" at bounding box center [771, 42] width 1299 height 15
click at [258, 29] on div "New" at bounding box center [837, 42] width 1430 height 28
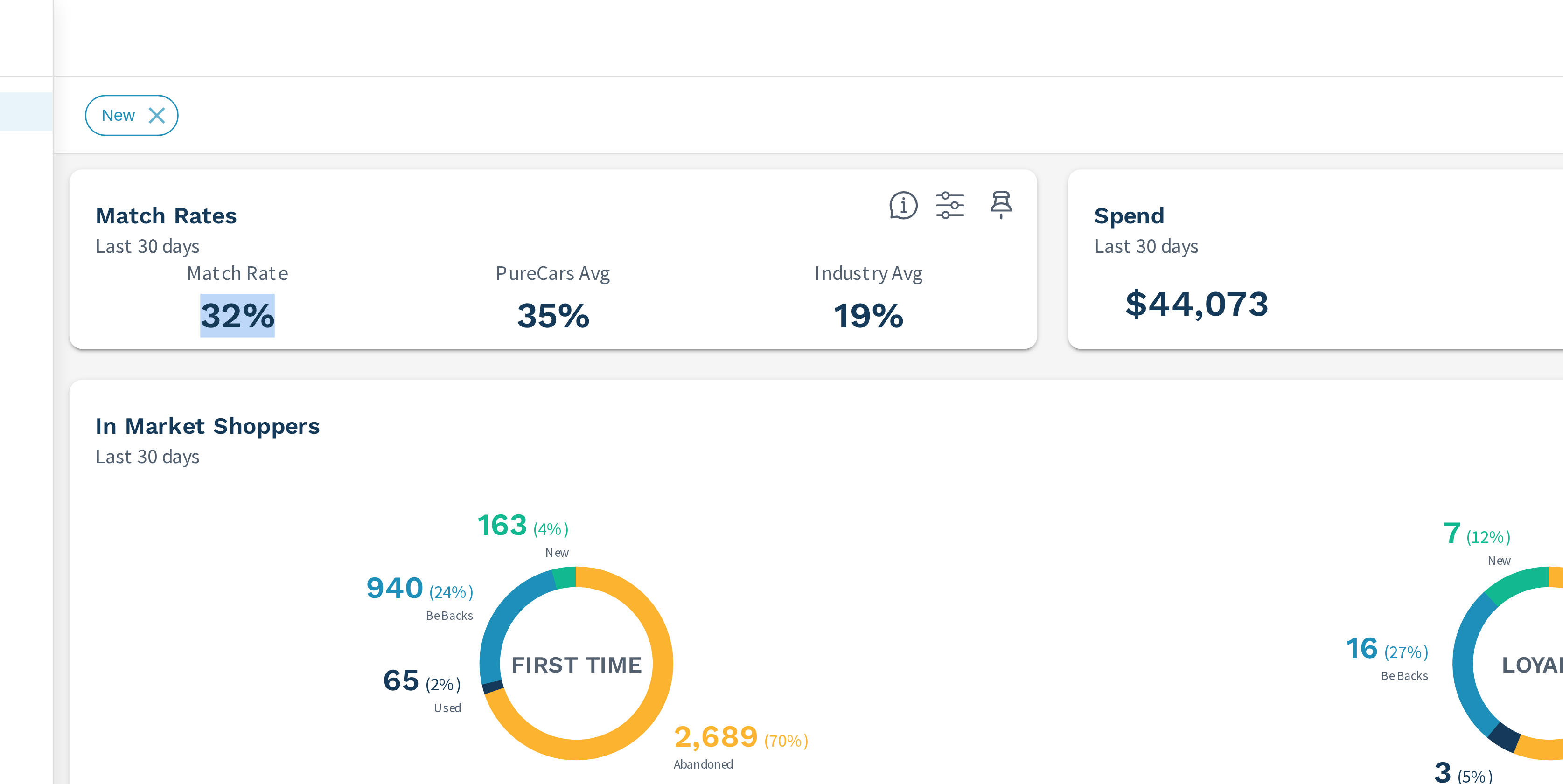
drag, startPoint x: 201, startPoint y: 118, endPoint x: 148, endPoint y: 115, distance: 52.8
click at [148, 115] on h3 "32%" at bounding box center [178, 115] width 104 height 16
drag, startPoint x: 317, startPoint y: 116, endPoint x: 272, endPoint y: 102, distance: 47.4
click at [272, 102] on div "35% PureCars Avg" at bounding box center [293, 111] width 104 height 32
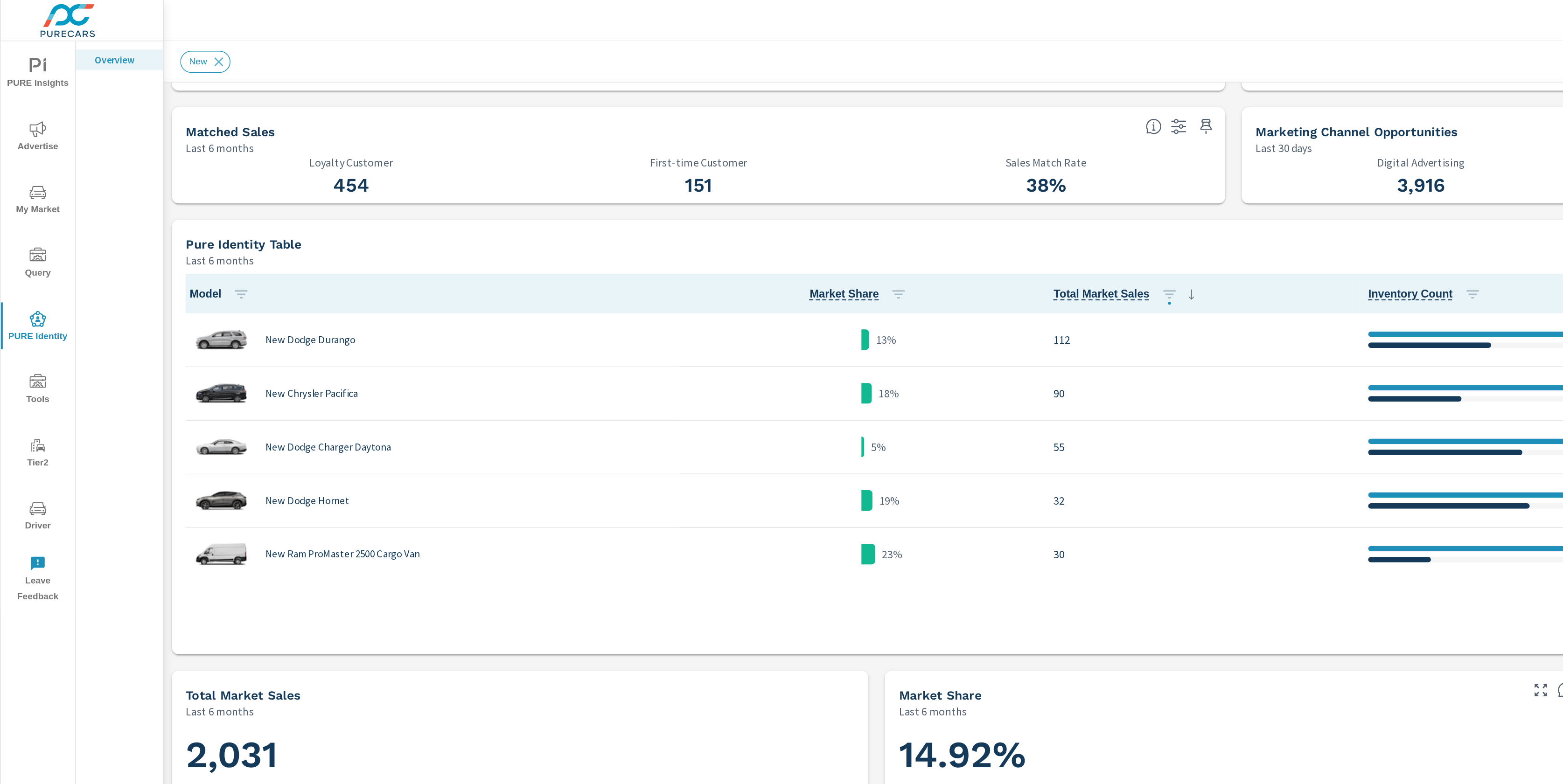
scroll to position [299, 0]
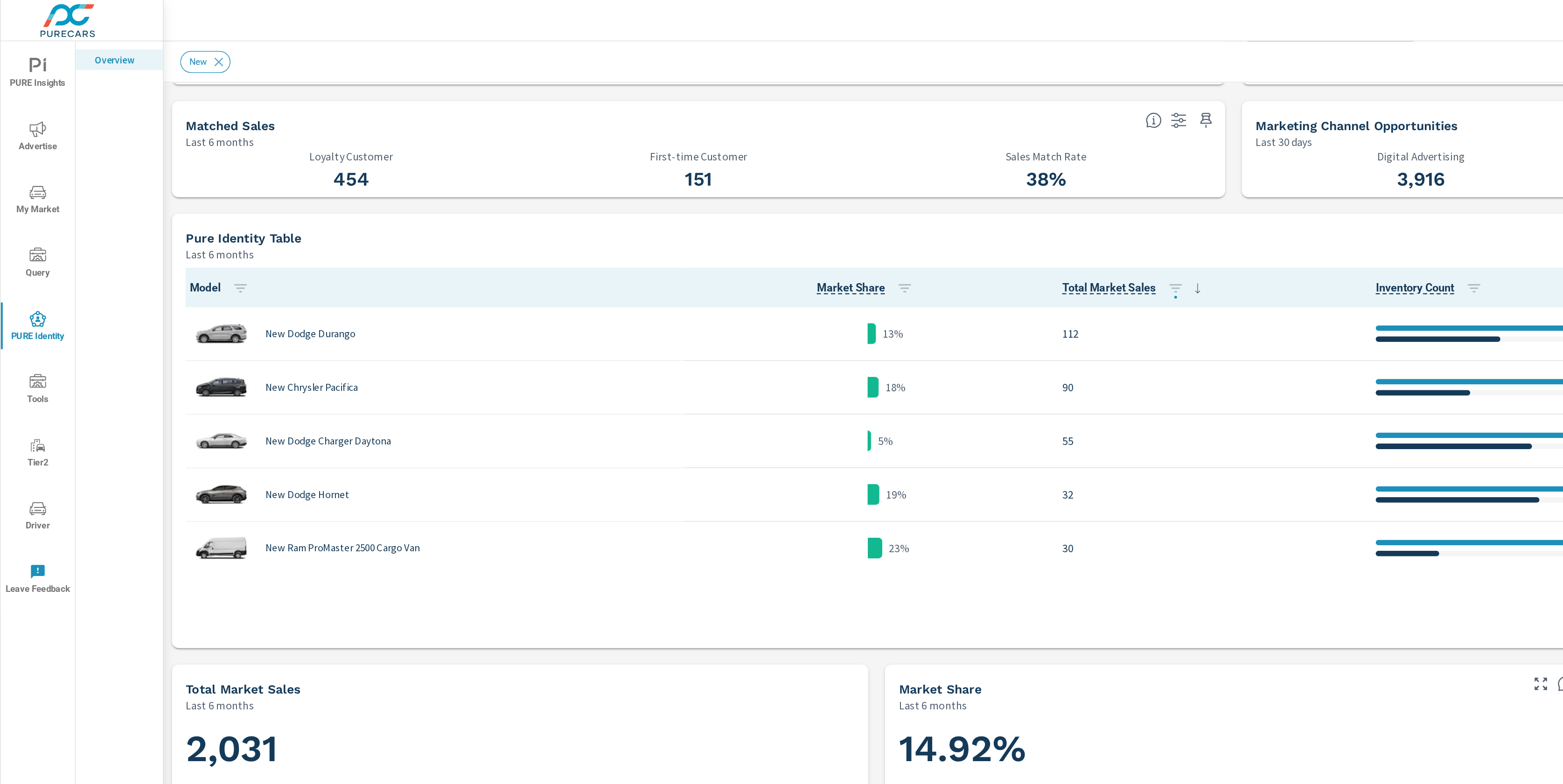
drag, startPoint x: 304, startPoint y: 119, endPoint x: 739, endPoint y: 0, distance: 451.1
